Goal: Contribute content: Add original content to the website for others to see

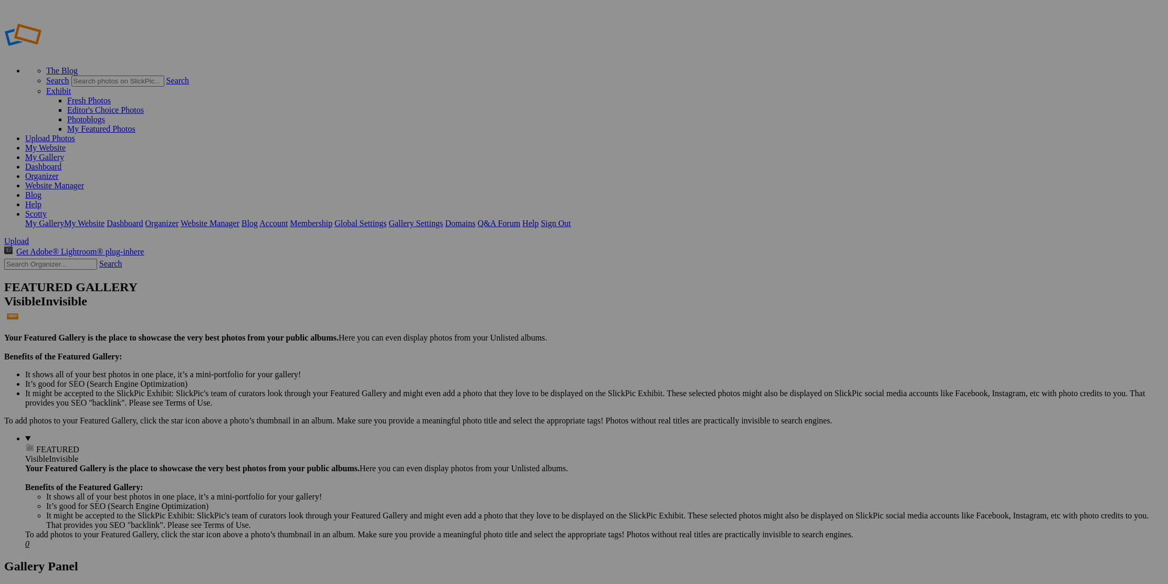
drag, startPoint x: 0, startPoint y: 0, endPoint x: 202, endPoint y: 161, distance: 258.0
type input "[PERSON_NAME]"
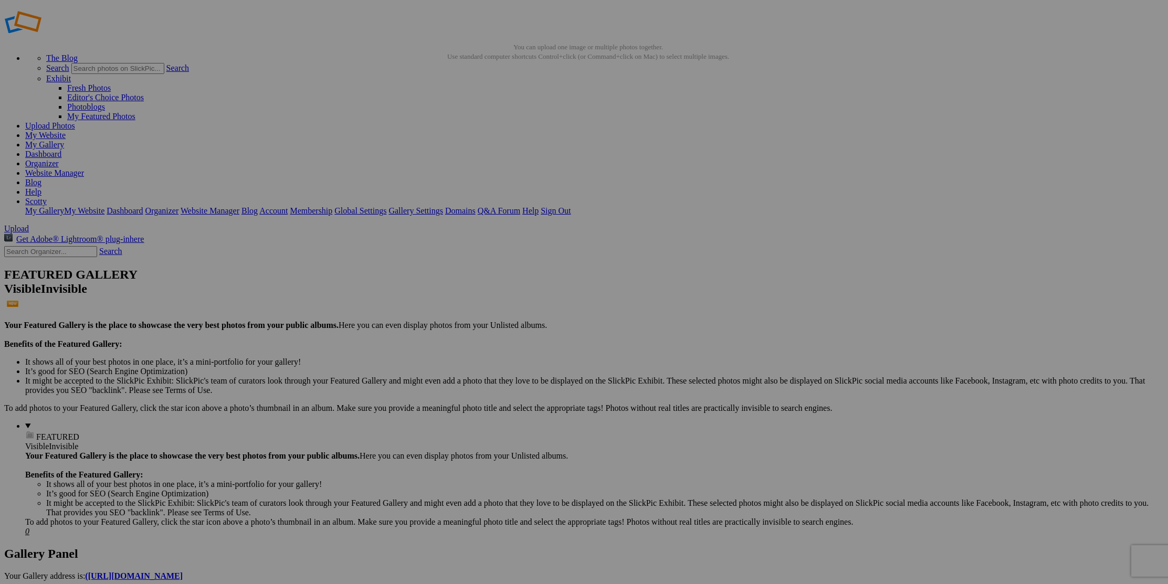
scroll to position [14, 0]
